Goal: Task Accomplishment & Management: Manage account settings

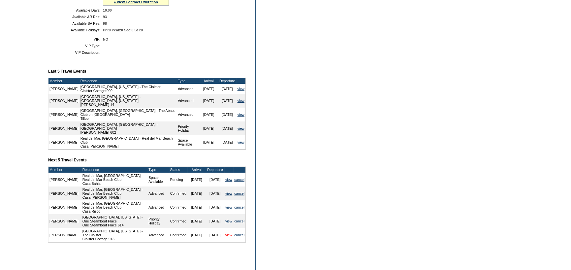
scroll to position [198, 0]
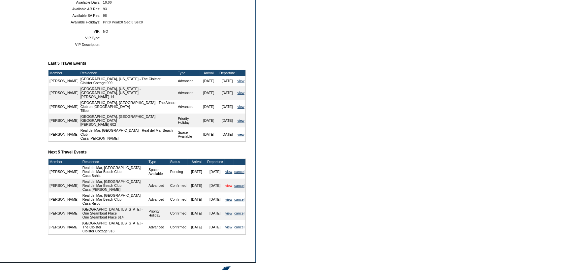
click at [228, 183] on link "view" at bounding box center [228, 185] width 7 height 4
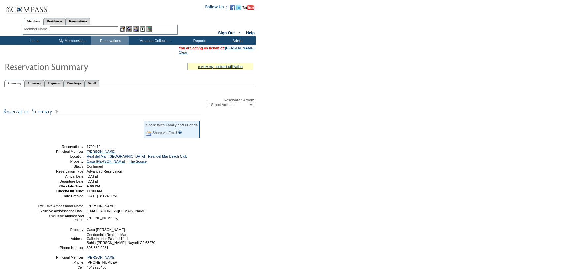
click at [232, 103] on select "-- Select Action -- Modify Reservation Dates Modify Reservation Cost Modify Occ…" at bounding box center [230, 104] width 48 height 5
select select "ChangeDates"
click at [206, 102] on select "-- Select Action -- Modify Reservation Dates Modify Reservation Cost Modify Occ…" at bounding box center [230, 104] width 48 height 5
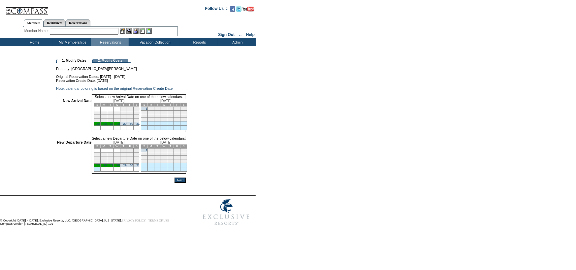
click at [101, 126] on td "25" at bounding box center [97, 124] width 7 height 4
